Goal: Information Seeking & Learning: Check status

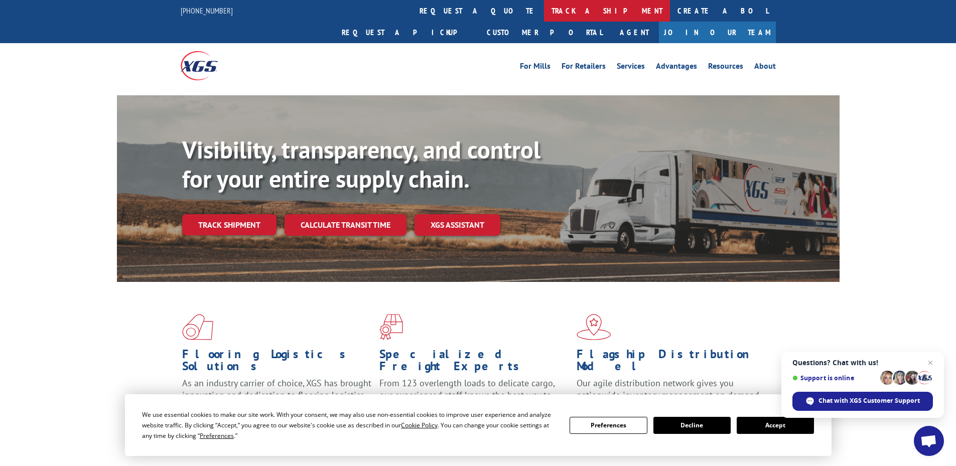
click at [544, 14] on link "track a shipment" at bounding box center [607, 11] width 126 height 22
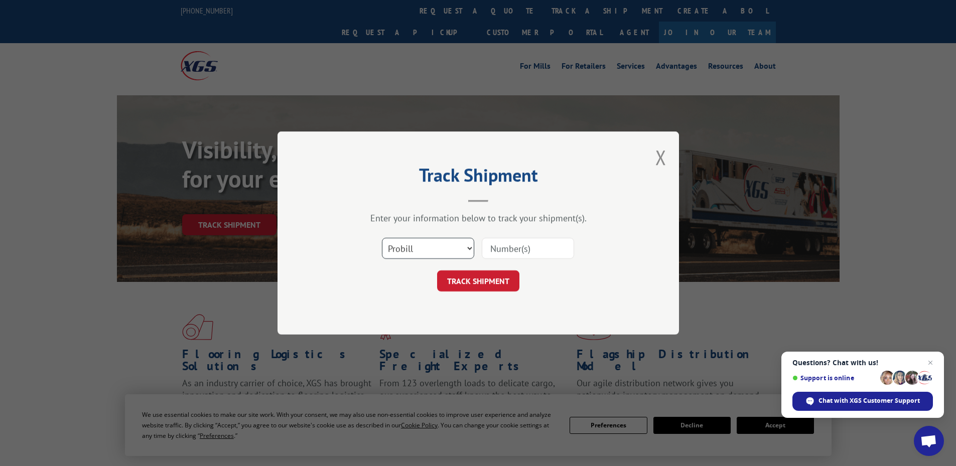
click at [423, 246] on select "Select category... Probill BOL PO" at bounding box center [428, 248] width 92 height 21
select select "bol"
click at [382, 238] on select "Select category... Probill BOL PO" at bounding box center [428, 248] width 92 height 21
click at [487, 245] on input at bounding box center [528, 248] width 92 height 21
paste input "6025456"
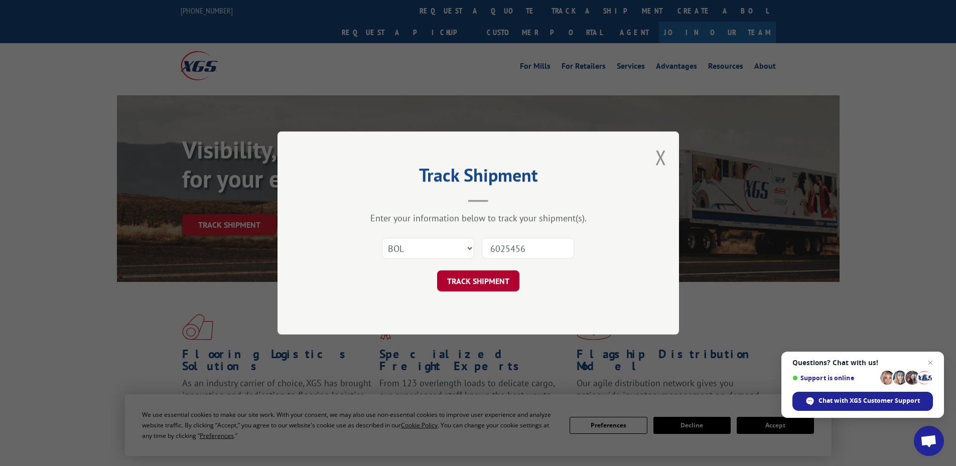
type input "6025456"
click at [491, 282] on button "TRACK SHIPMENT" at bounding box center [478, 281] width 82 height 21
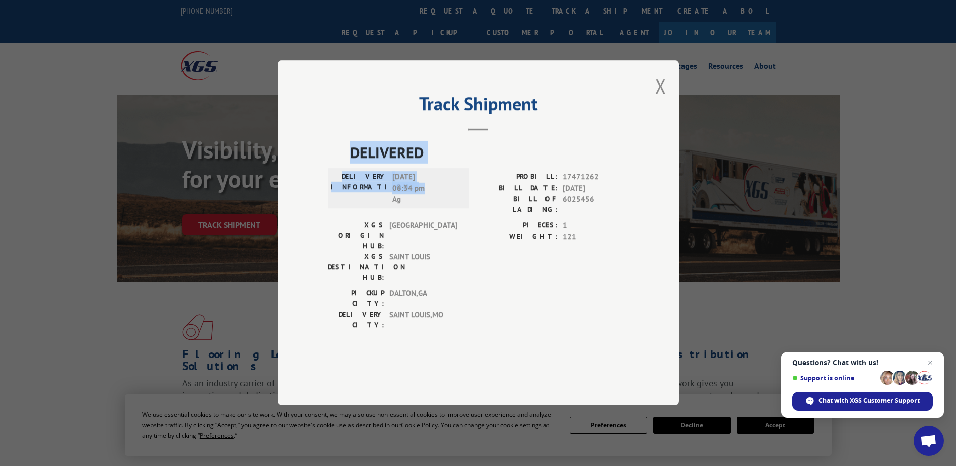
drag, startPoint x: 426, startPoint y: 219, endPoint x: 345, endPoint y: 184, distance: 87.5
click at [345, 184] on div "DELIVERED DELIVERY INFORMATION: [DATE] 06:34 pm Ag PROBILL: 17471262 BILL DATE:…" at bounding box center [478, 239] width 301 height 194
copy div "DELIVERED DELIVERY INFORMATION: [DATE] 06:34 pm"
